Goal: Navigation & Orientation: Go to known website

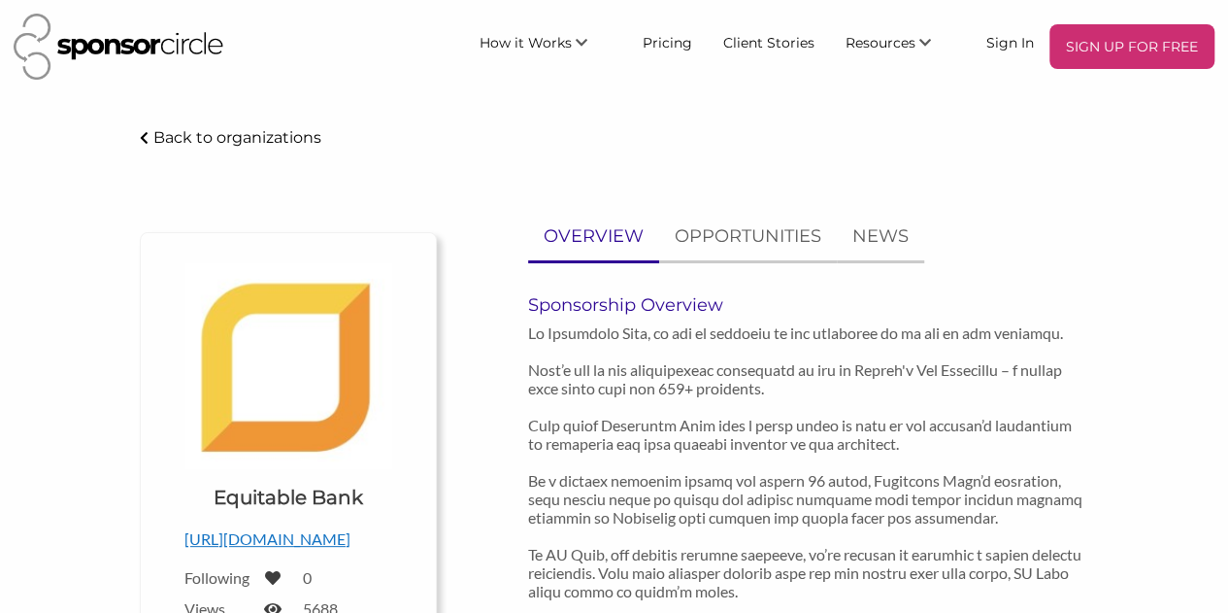
click at [635, 368] on p at bounding box center [808, 563] width 560 height 480
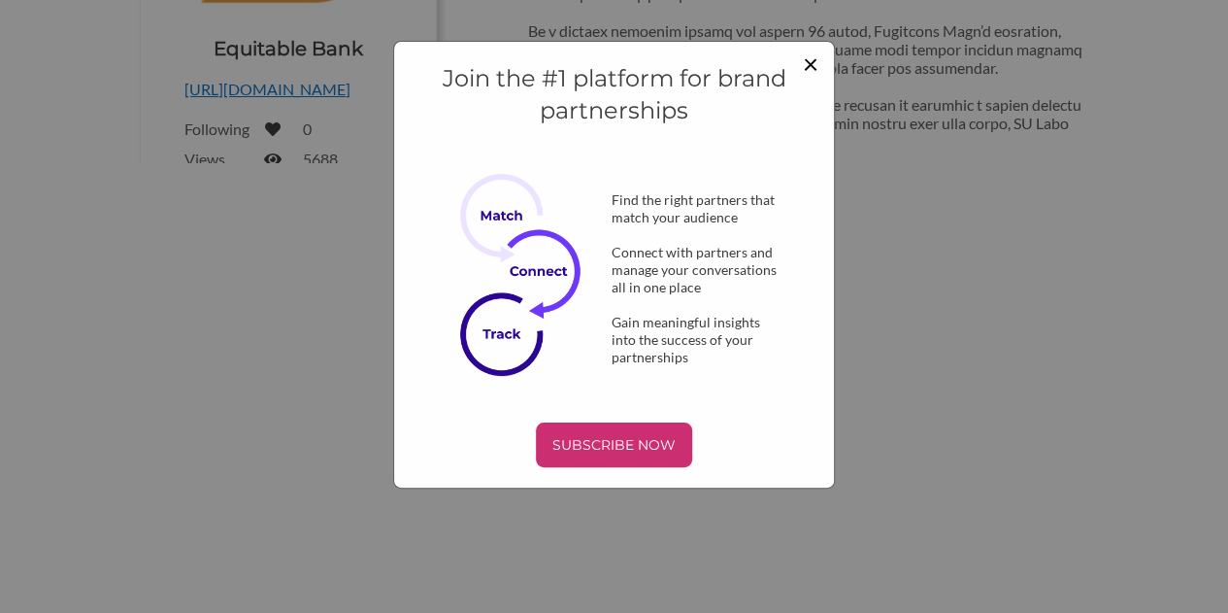
click at [814, 62] on span "×" at bounding box center [811, 63] width 16 height 33
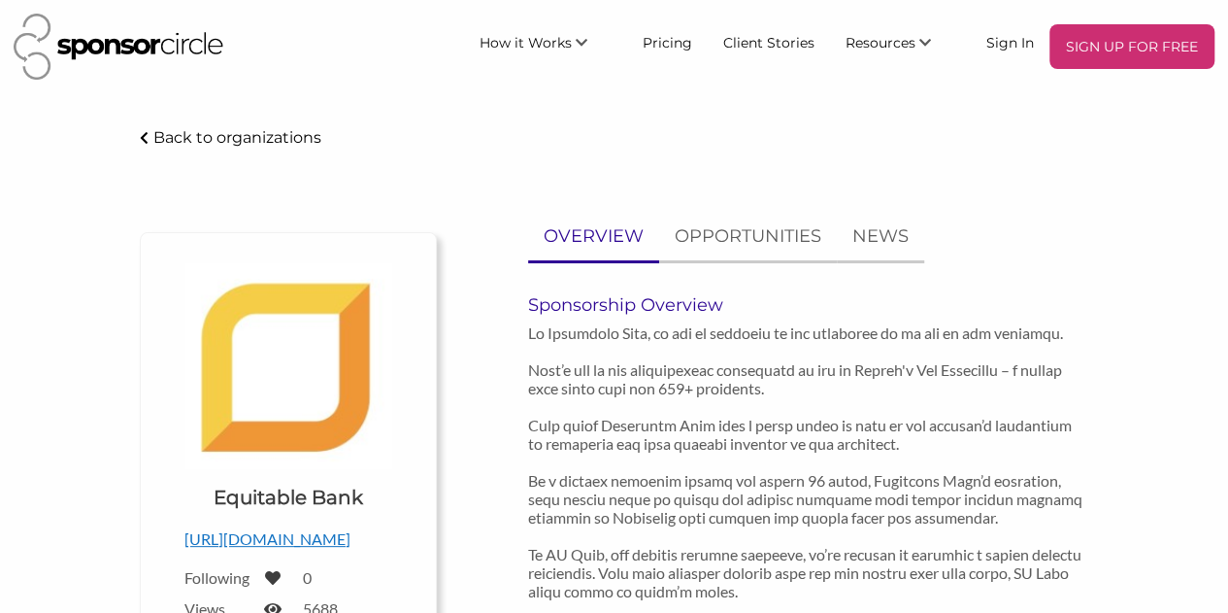
click at [140, 46] on img at bounding box center [119, 47] width 210 height 66
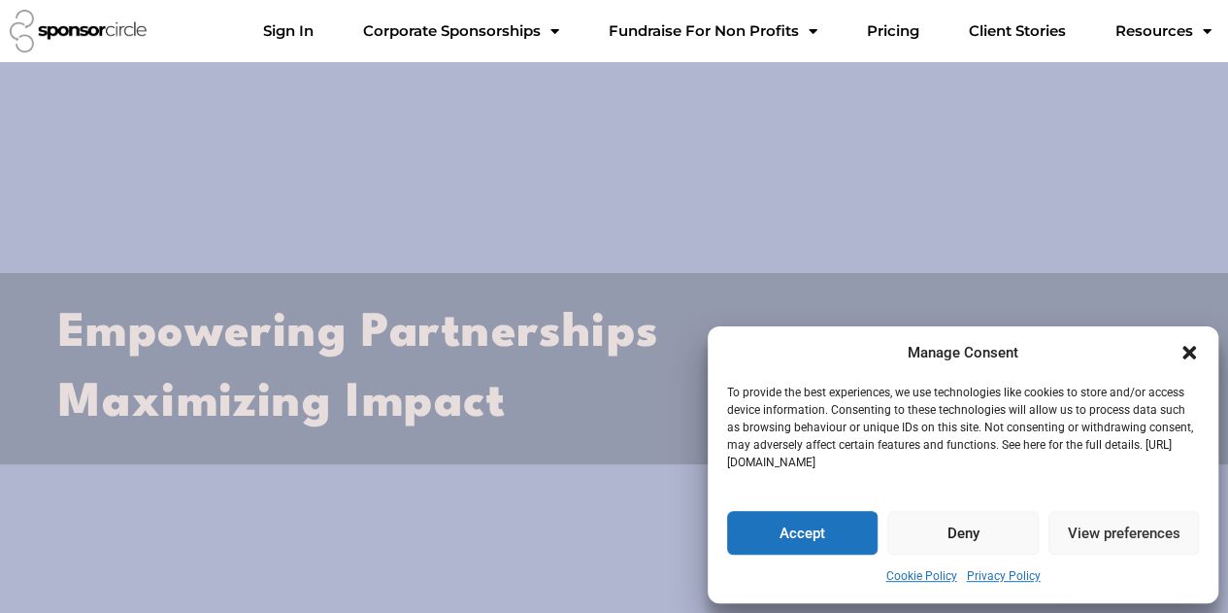
click at [1200, 354] on div "Manage Consent To provide the best experiences, we use technologies like cookie…" at bounding box center [963, 465] width 511 height 278
click at [1192, 352] on icon "Close dialogue" at bounding box center [1189, 352] width 19 height 19
